Goal: Book appointment/travel/reservation

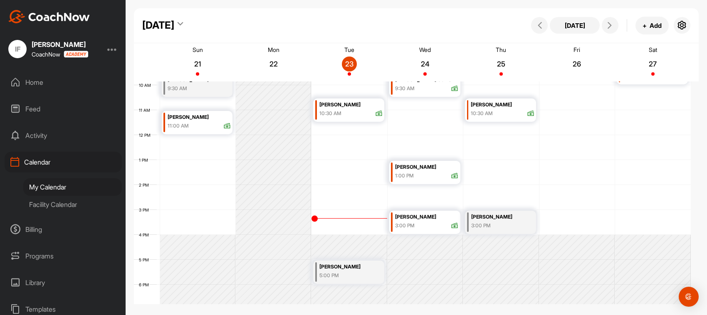
scroll to position [248, 0]
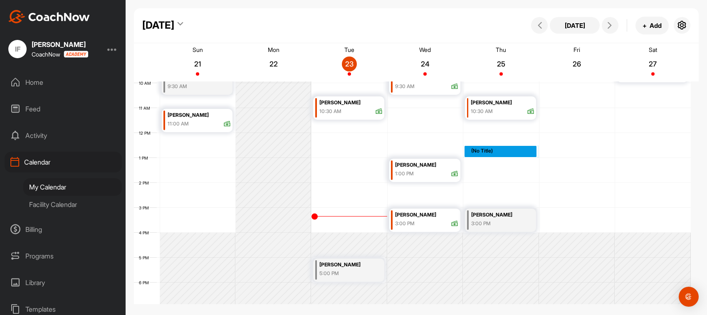
click at [493, 156] on div "12 AM 1 AM 2 AM 3 AM 4 AM 5 AM 6 AM 7 AM 8 AM 9 AM 10 AM 11 AM 12 PM 1 PM 2 PM …" at bounding box center [412, 133] width 557 height 599
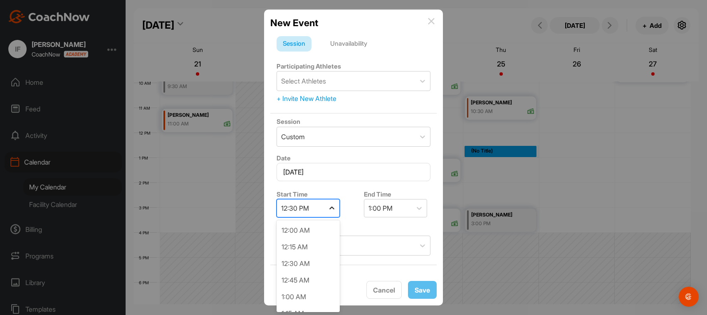
click at [330, 213] on div at bounding box center [331, 208] width 15 height 15
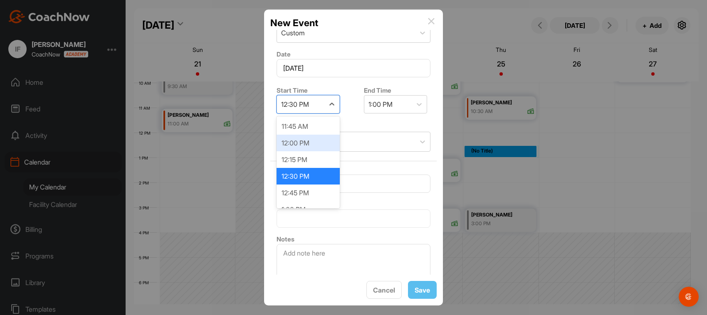
scroll to position [834, 0]
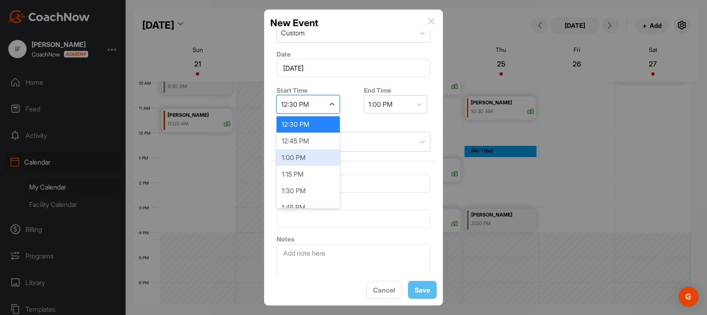
click at [302, 159] on div "1:00 PM" at bounding box center [308, 157] width 63 height 17
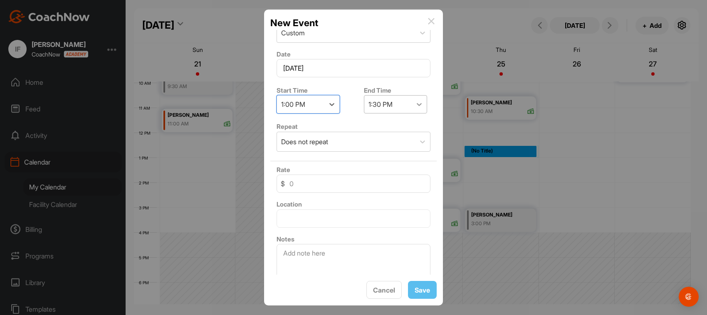
click at [415, 107] on icon at bounding box center [419, 104] width 8 height 8
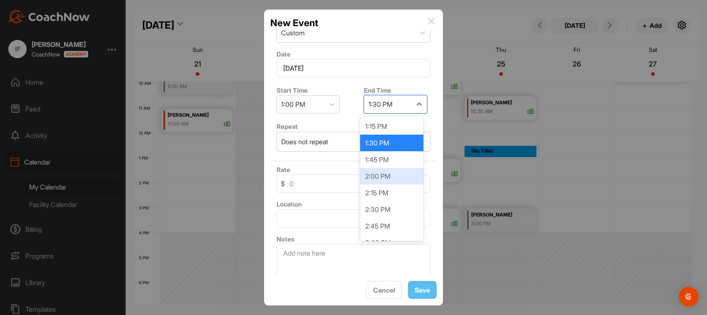
click at [393, 173] on div "2:00 PM" at bounding box center [391, 176] width 63 height 17
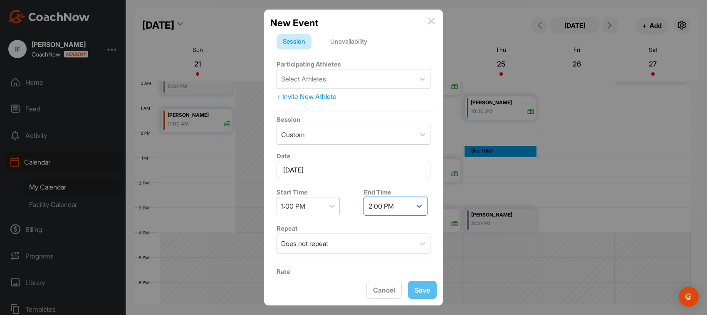
scroll to position [0, 0]
click at [332, 82] on div "Select Athletes" at bounding box center [346, 81] width 138 height 19
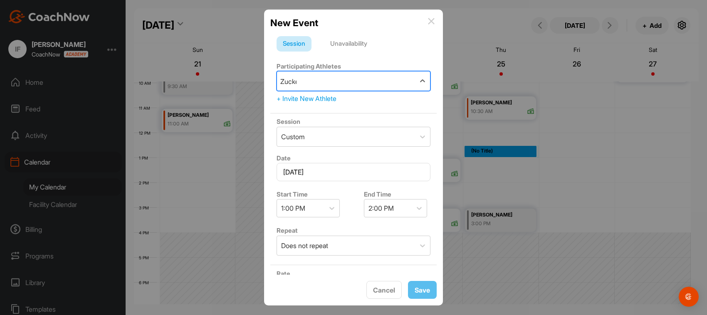
type input "[PERSON_NAME]"
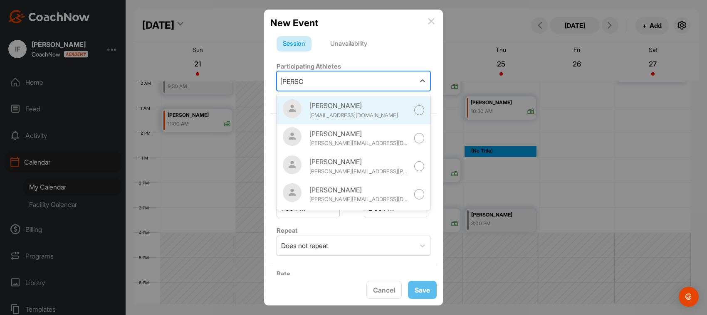
click at [414, 109] on div at bounding box center [419, 110] width 10 height 10
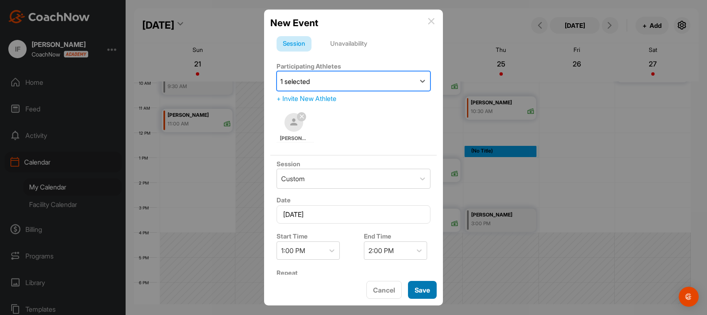
click at [416, 289] on span "Save" at bounding box center [422, 290] width 15 height 8
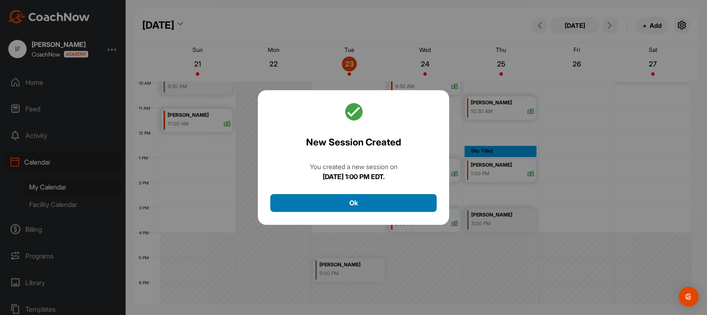
click at [398, 202] on button "Ok" at bounding box center [353, 203] width 166 height 18
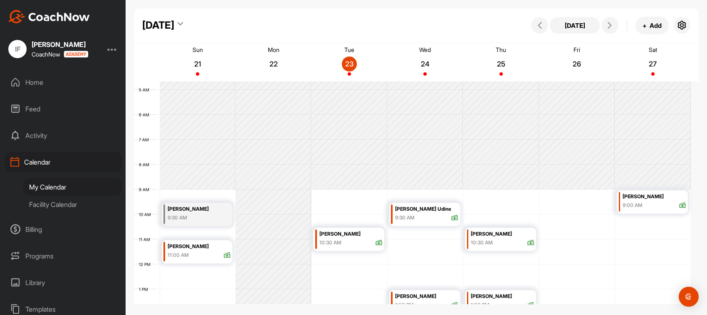
scroll to position [116, 0]
click at [611, 26] on icon at bounding box center [609, 25] width 7 height 7
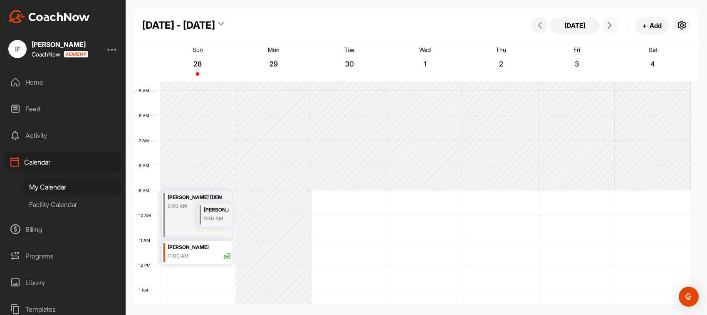
scroll to position [144, 0]
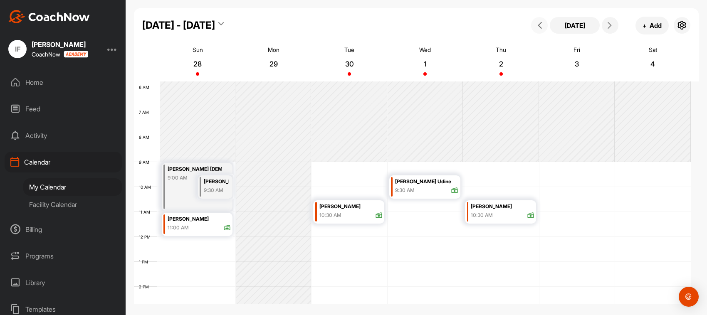
click at [544, 25] on span at bounding box center [539, 25] width 10 height 7
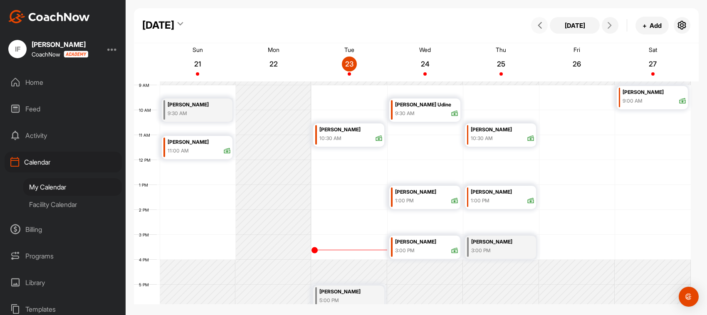
scroll to position [196, 0]
